Goal: Task Accomplishment & Management: Use online tool/utility

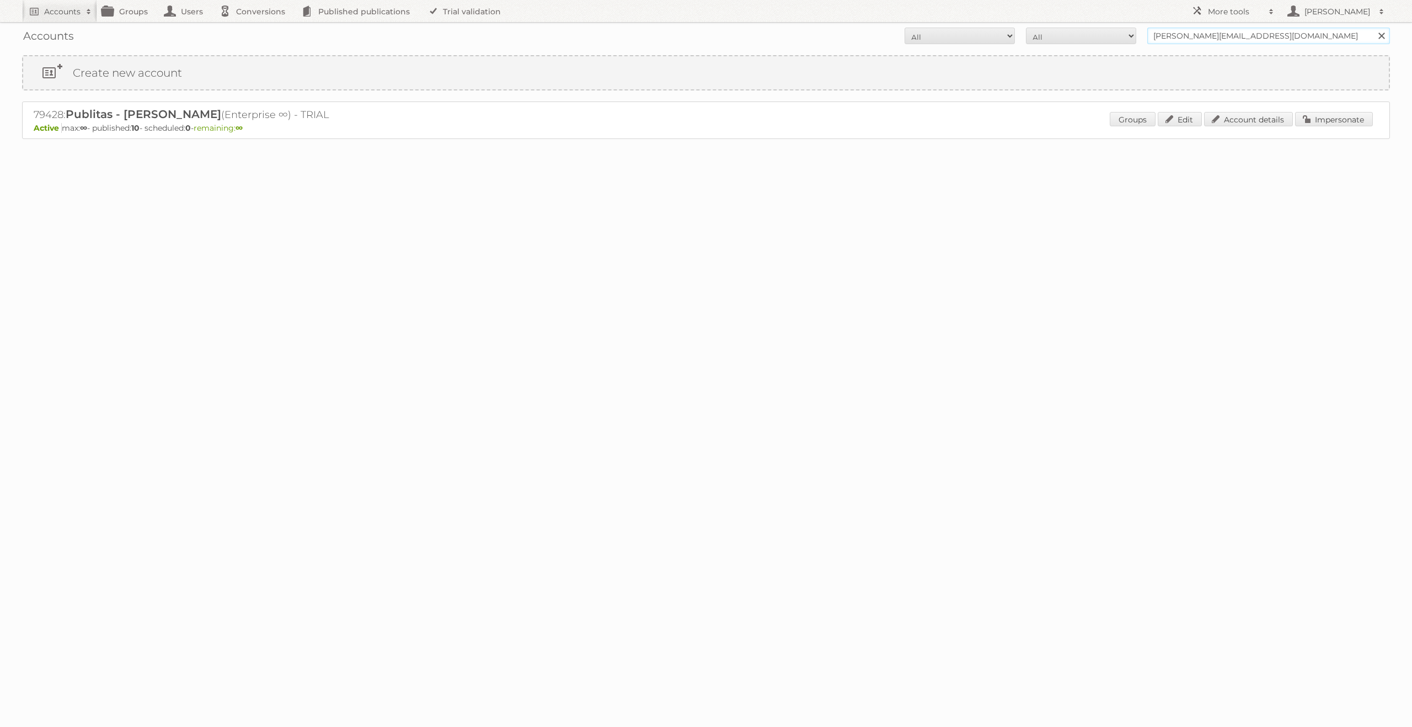
click at [1192, 34] on input "[PERSON_NAME][EMAIL_ADDRESS][DOMAIN_NAME]" at bounding box center [1268, 36] width 243 height 17
click at [1306, 119] on link "Impersonate" at bounding box center [1334, 119] width 78 height 14
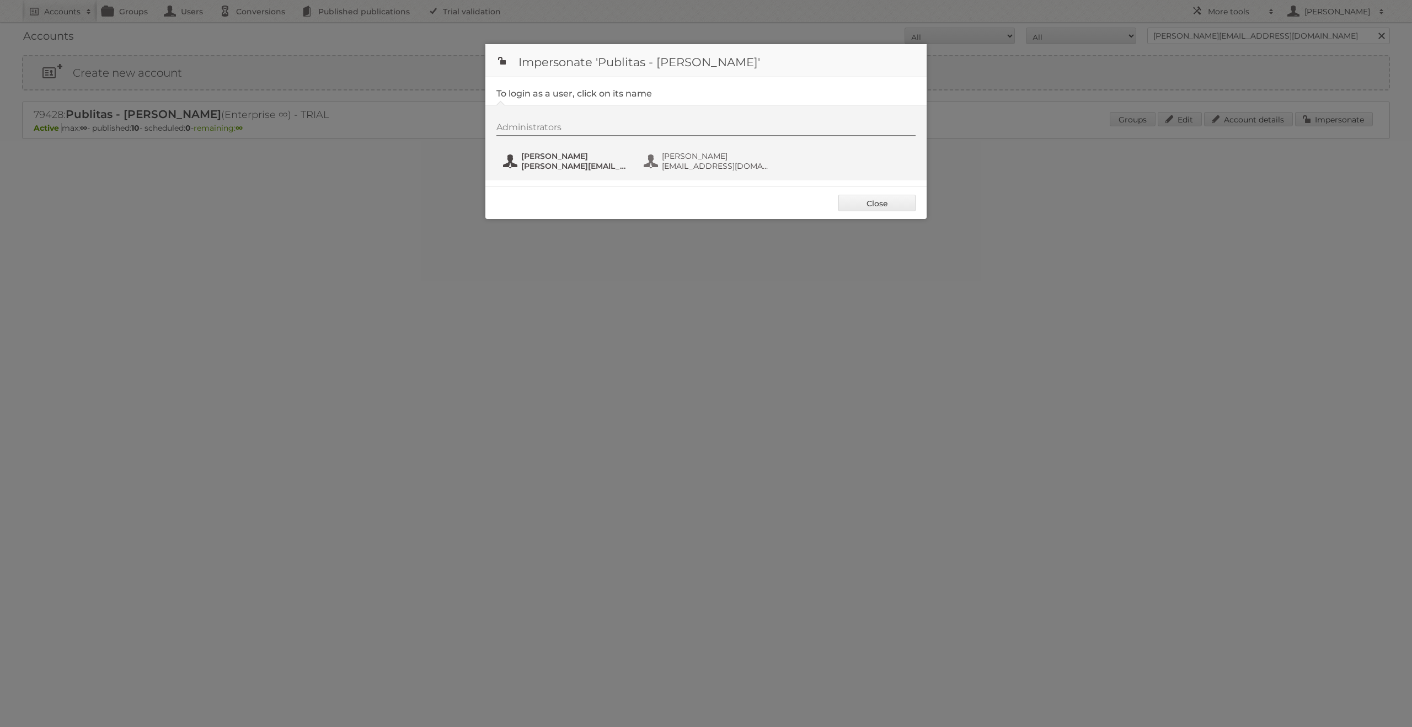
click at [602, 156] on span "[PERSON_NAME]" at bounding box center [574, 156] width 107 height 10
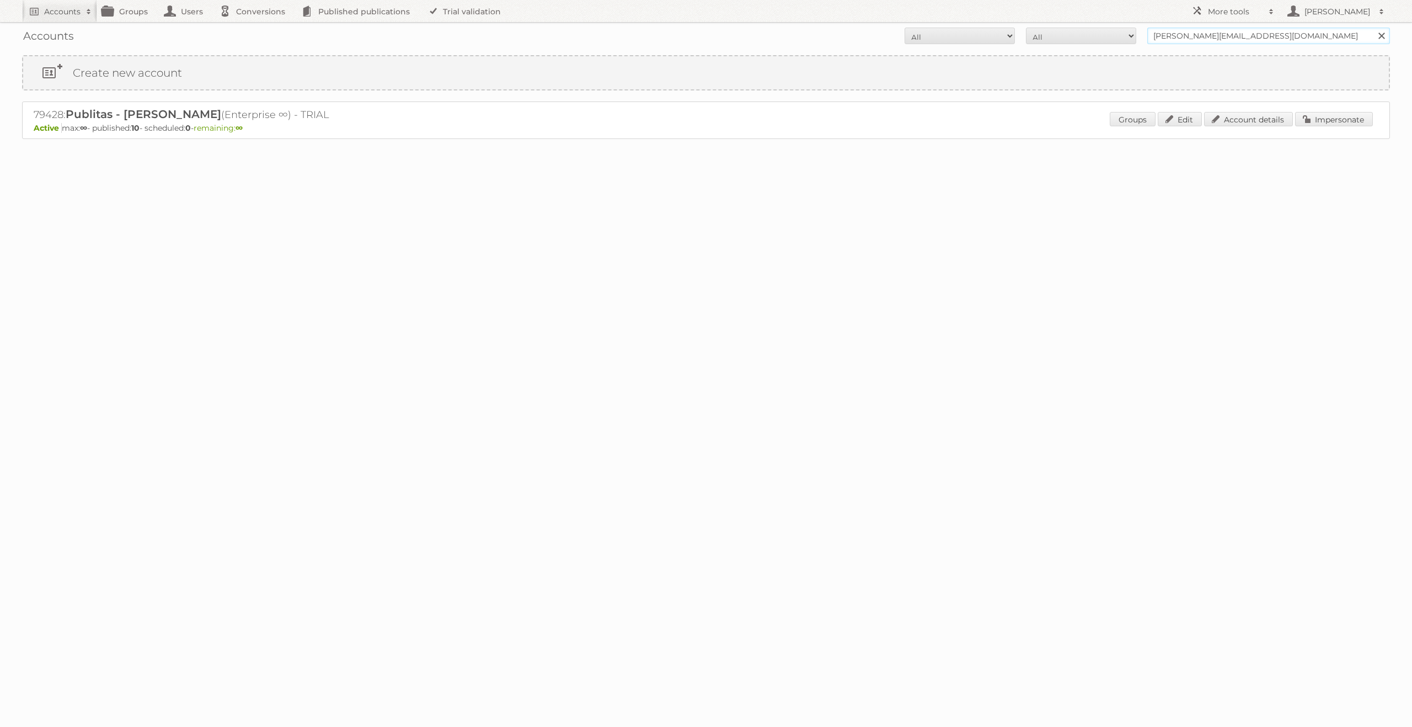
drag, startPoint x: 1248, startPoint y: 38, endPoint x: 1137, endPoint y: 36, distance: 110.9
click at [1137, 36] on form "All Active Expired Pending All Paid Trials Self service [PERSON_NAME][EMAIL_ADD…" at bounding box center [706, 36] width 1368 height 17
click at [1221, 34] on input "[PERSON_NAME][EMAIL_ADDRESS][DOMAIN_NAME]" at bounding box center [1268, 36] width 243 height 17
type input "alliance"
click at [1373, 28] on input "Search" at bounding box center [1381, 36] width 17 height 17
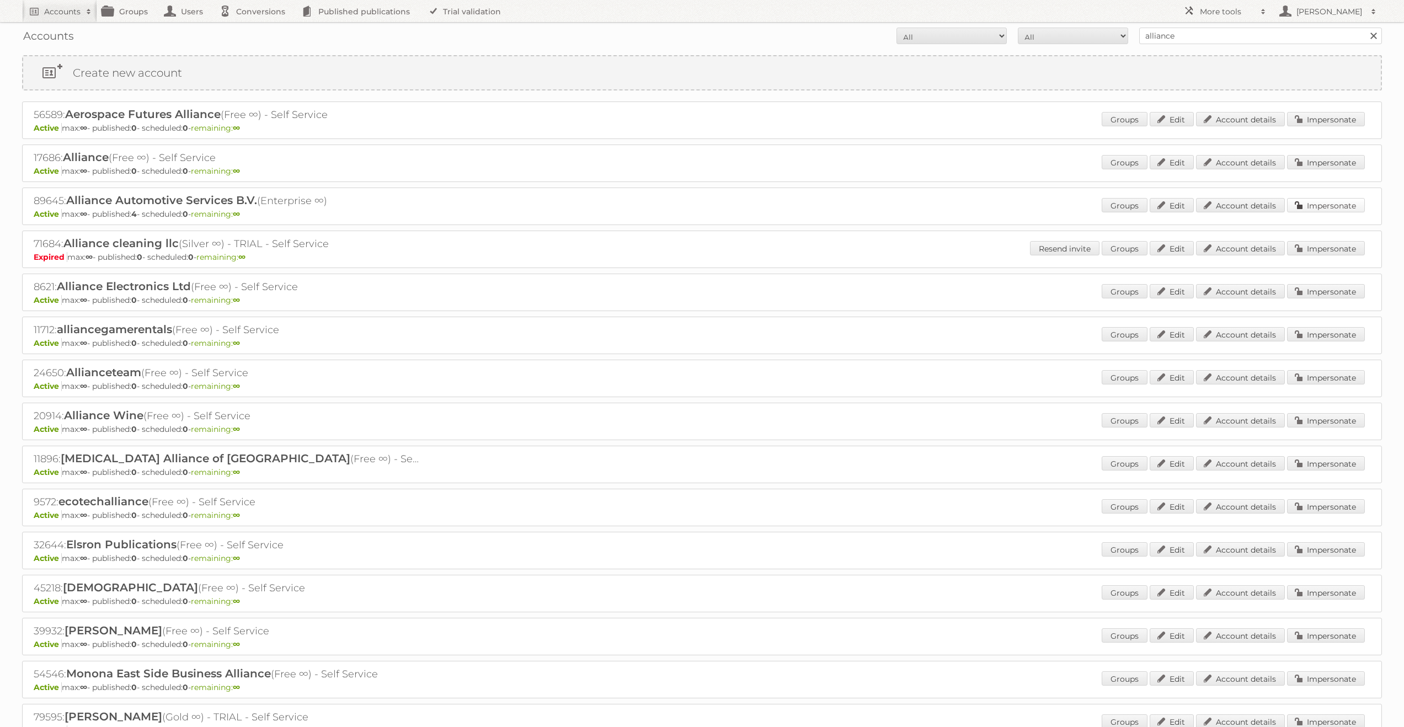
click at [1301, 208] on link "Impersonate" at bounding box center [1326, 205] width 78 height 14
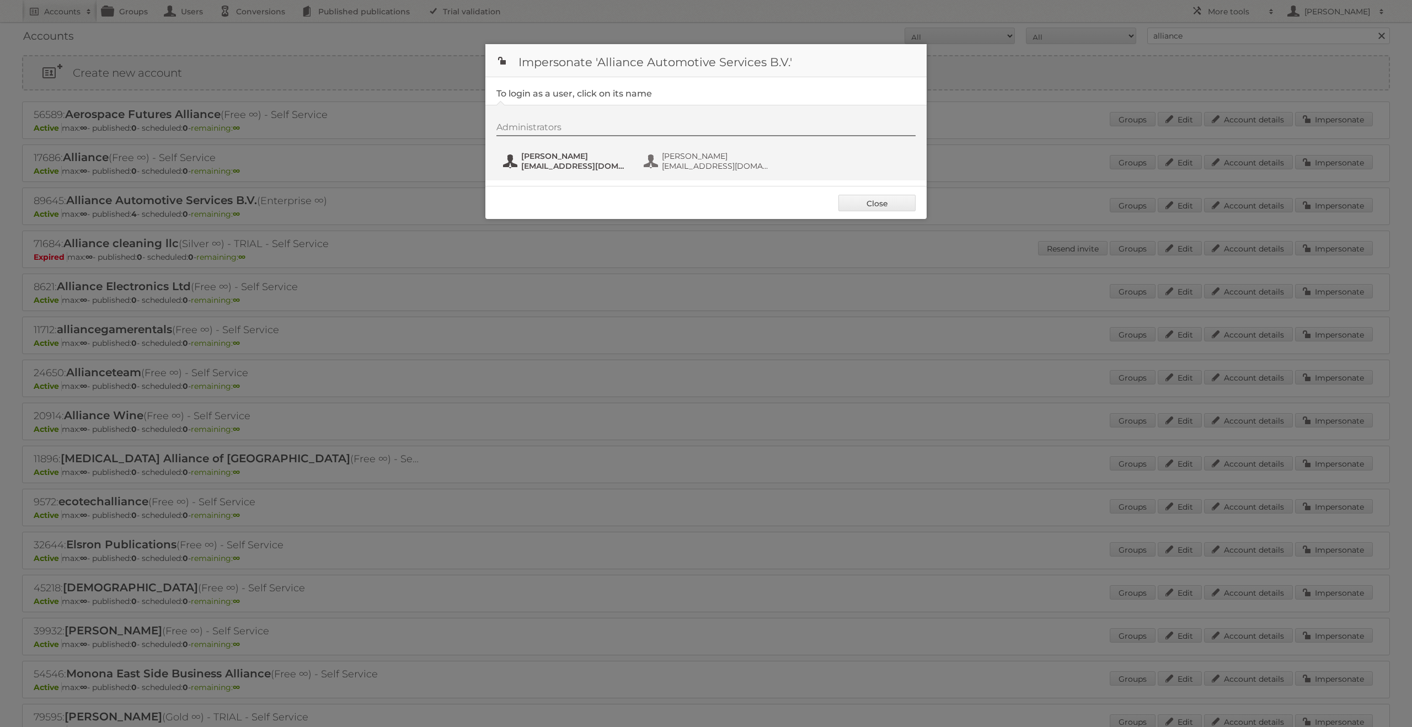
click at [570, 153] on span "Lois Loomans" at bounding box center [574, 156] width 107 height 10
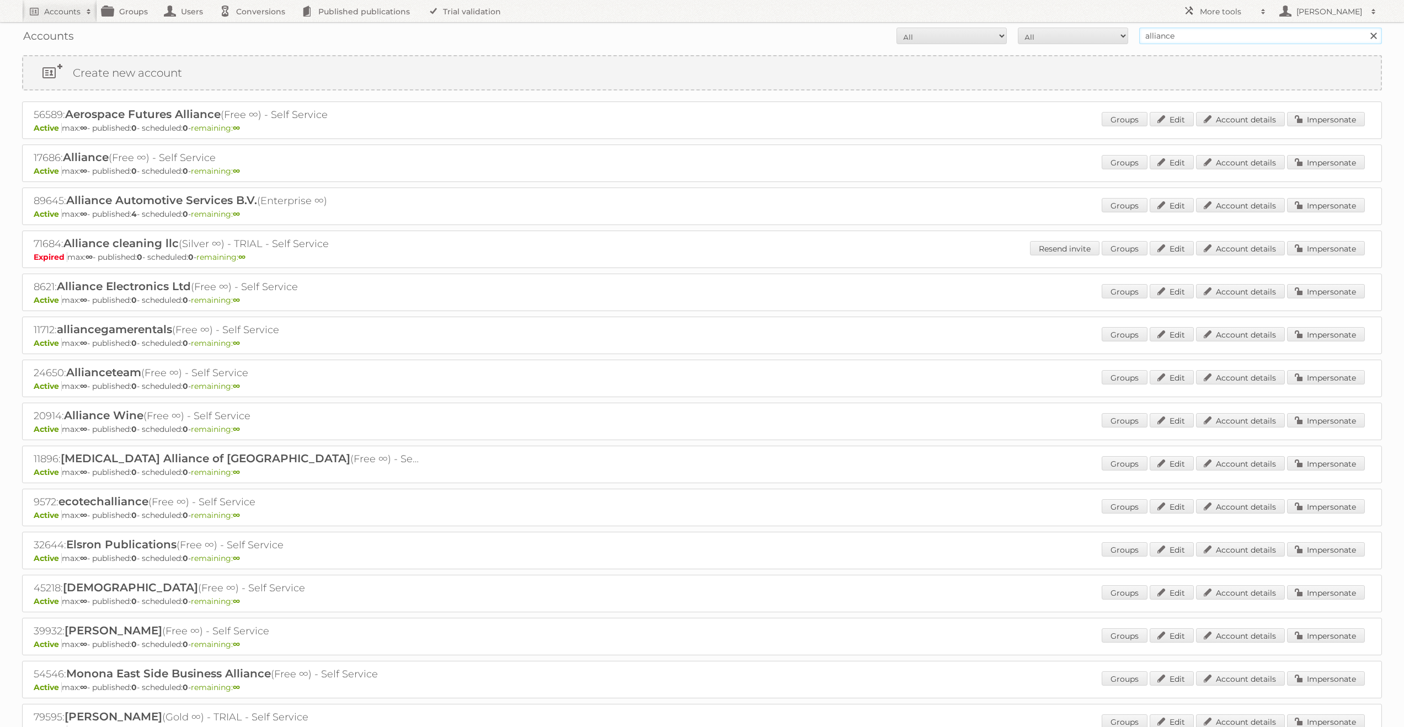
drag, startPoint x: 1193, startPoint y: 37, endPoint x: 1066, endPoint y: 34, distance: 127.5
click at [1074, 32] on form "All Active Expired Pending All Paid Trials Self service alliance Search" at bounding box center [702, 36] width 1360 height 17
type input "limbov"
click at [1365, 28] on input "Search" at bounding box center [1373, 36] width 17 height 17
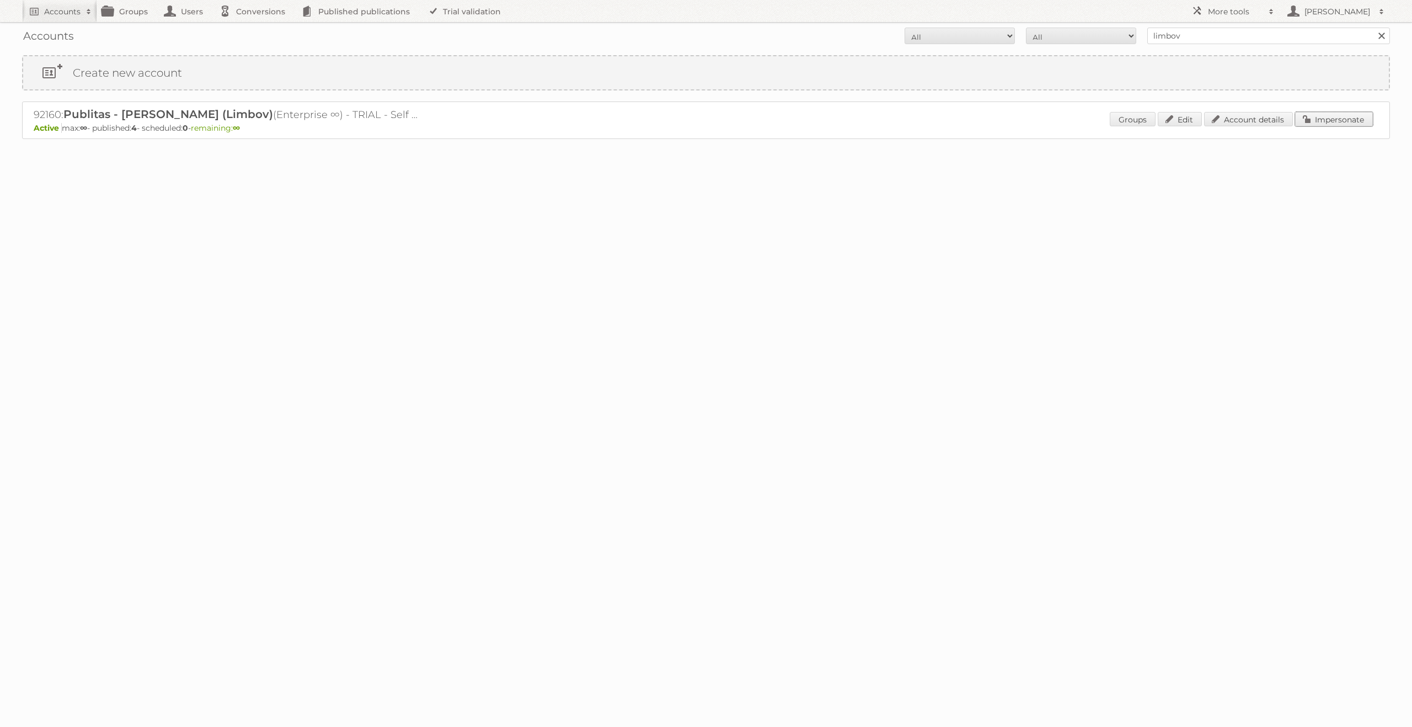
click at [1338, 119] on link "Impersonate" at bounding box center [1334, 119] width 78 height 14
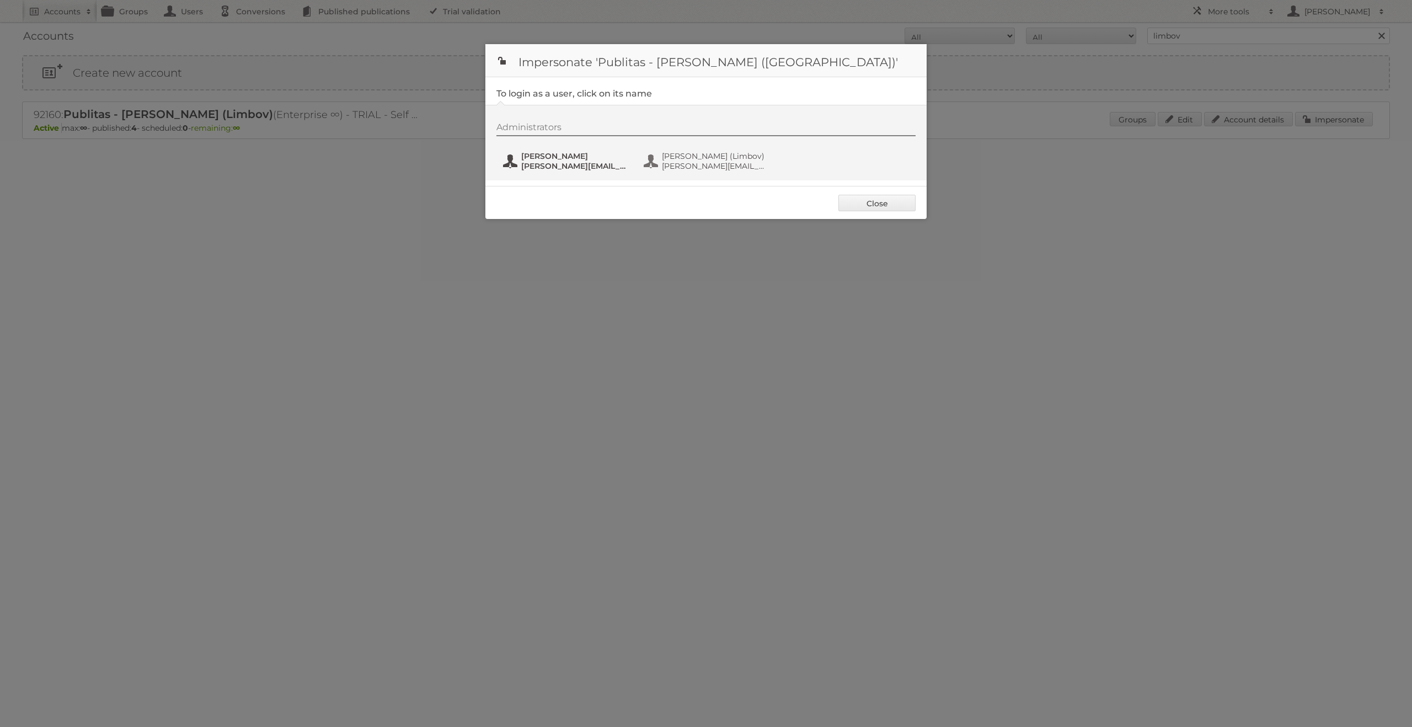
click at [586, 162] on span "j.solon@publitas.com" at bounding box center [574, 166] width 107 height 10
